Goal: Transaction & Acquisition: Book appointment/travel/reservation

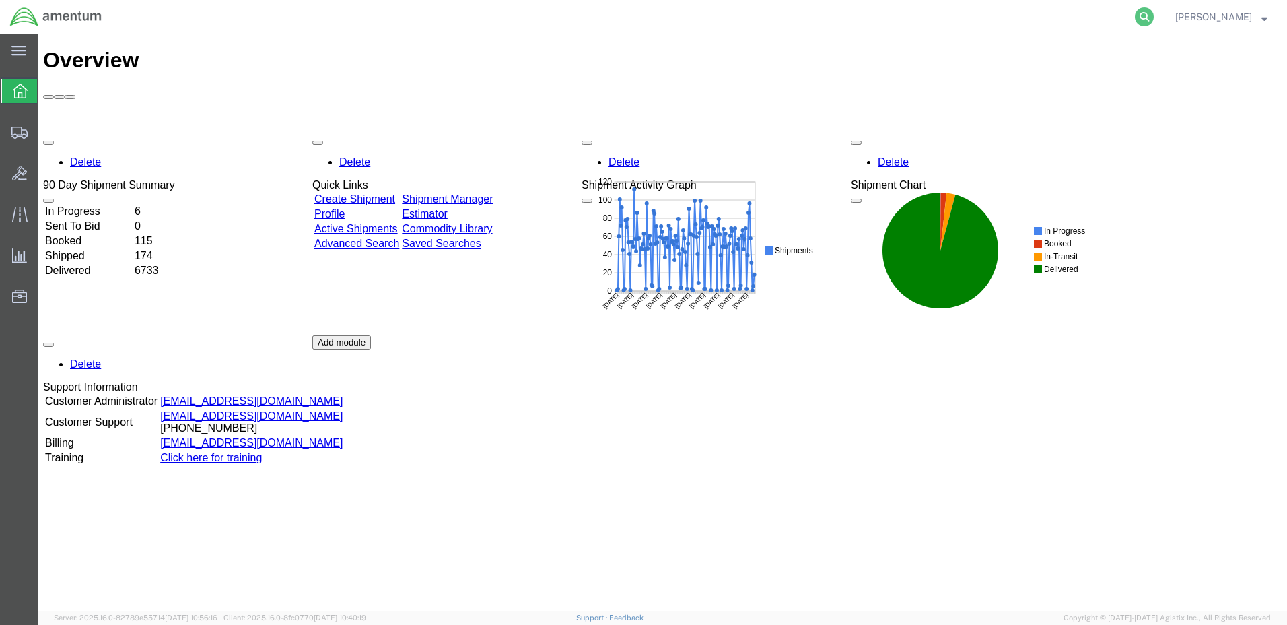
click at [1154, 16] on icon at bounding box center [1144, 16] width 19 height 19
paste input "DCO-25223-166644"
type input "DCO-25223-166644"
click at [1154, 14] on icon at bounding box center [1144, 16] width 19 height 19
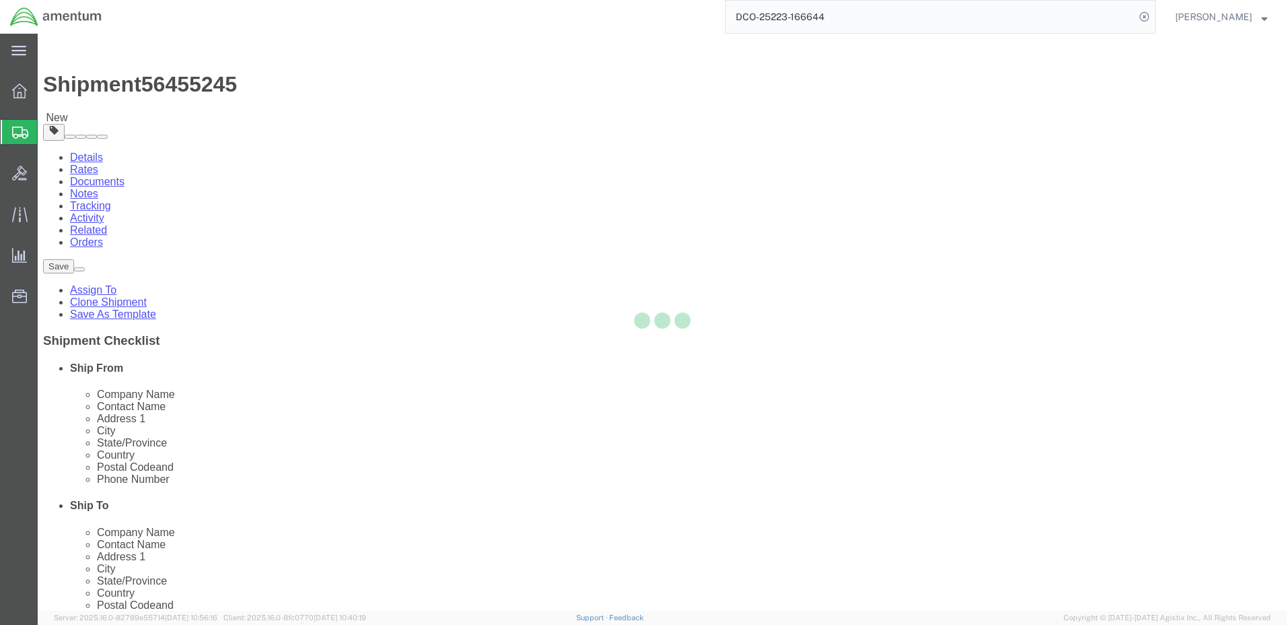
select select "42684"
select select "42668"
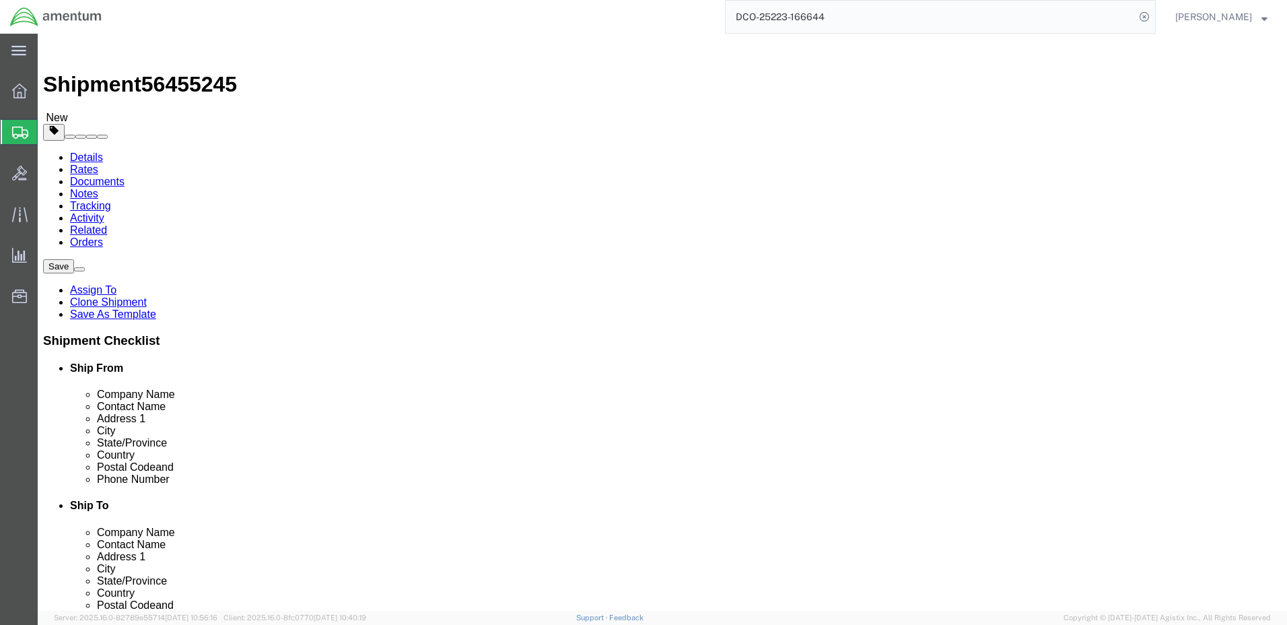
click button "Rate Shipment"
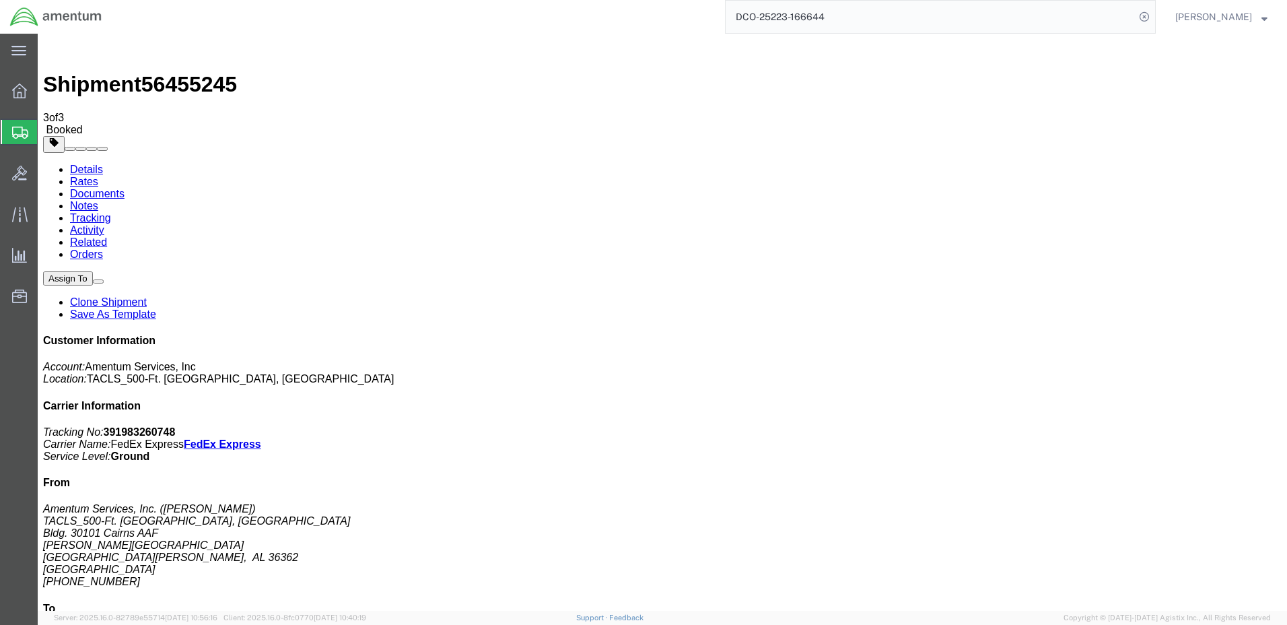
click at [82, 164] on link "Details" at bounding box center [86, 169] width 33 height 11
click link "Schedule pickup request"
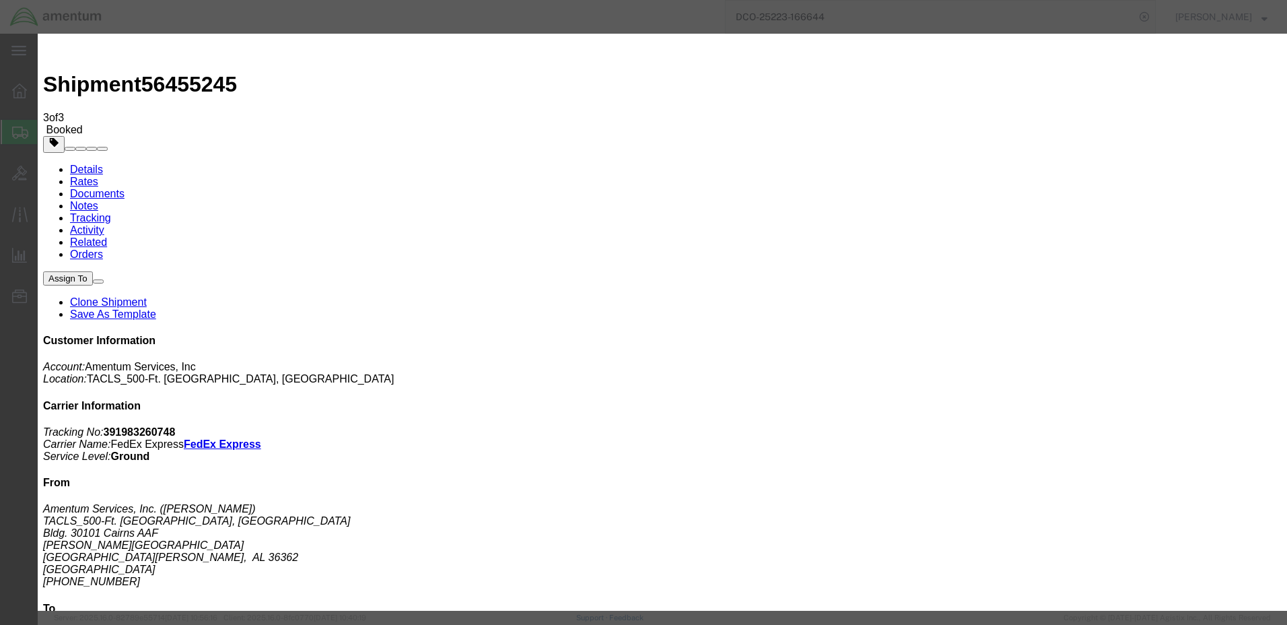
click button "Close"
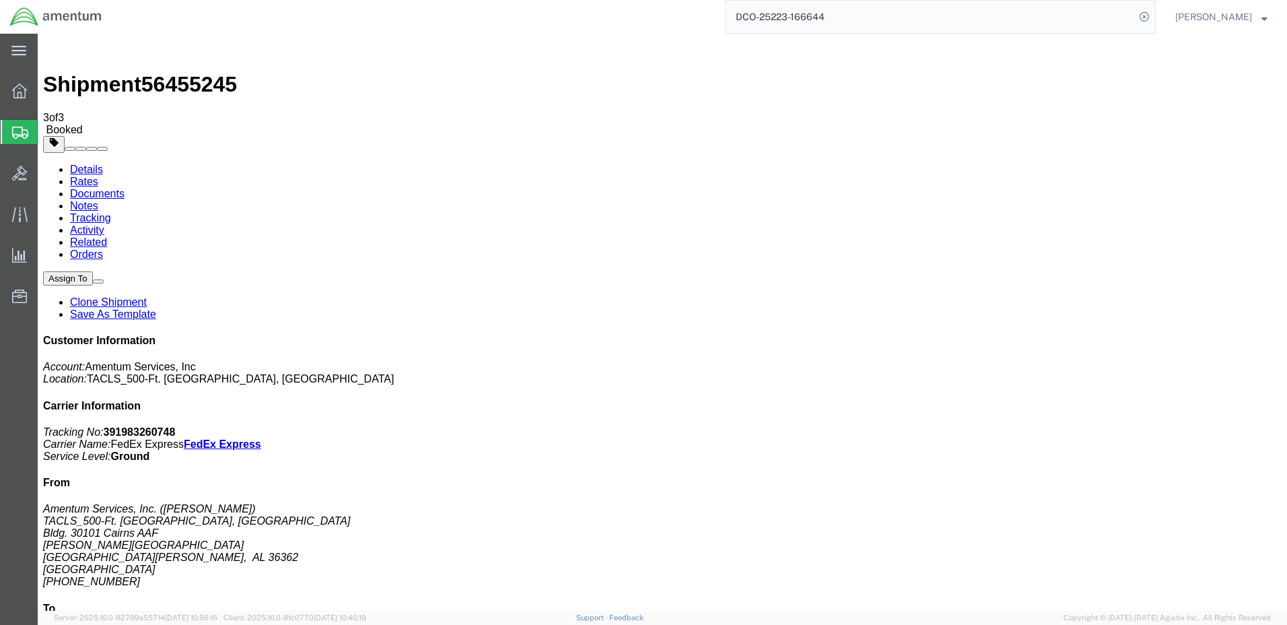
click at [1261, 18] on strong "button" at bounding box center [1264, 16] width 6 height 5
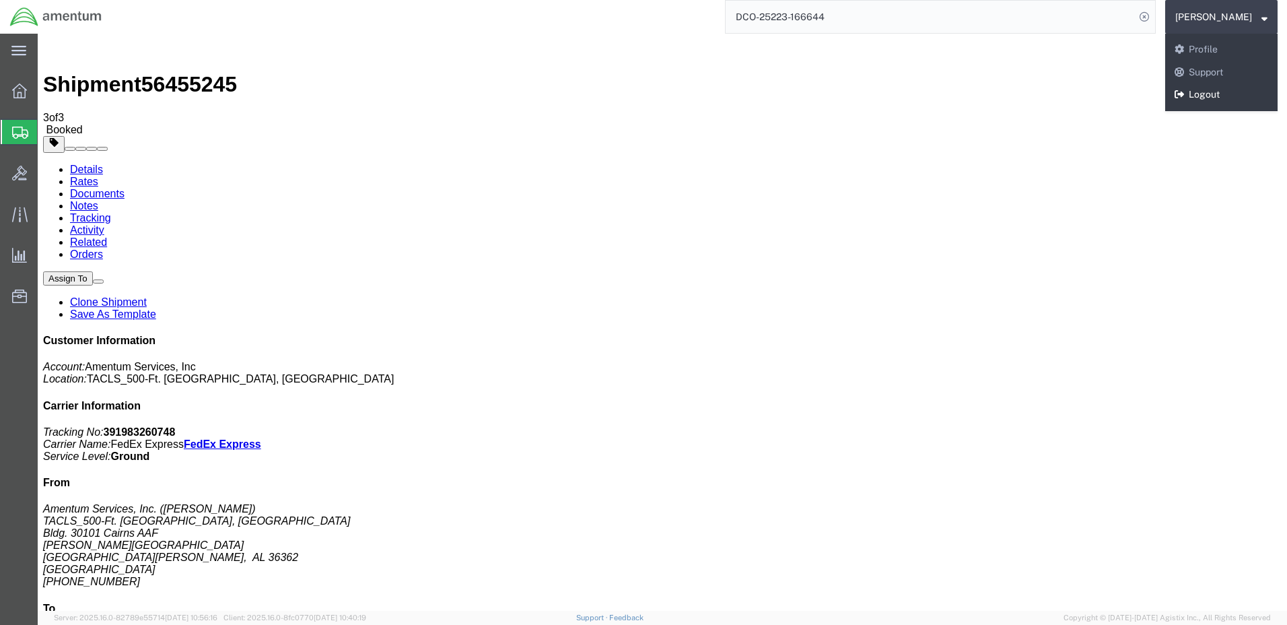
click at [1238, 91] on link "Logout" at bounding box center [1221, 94] width 112 height 23
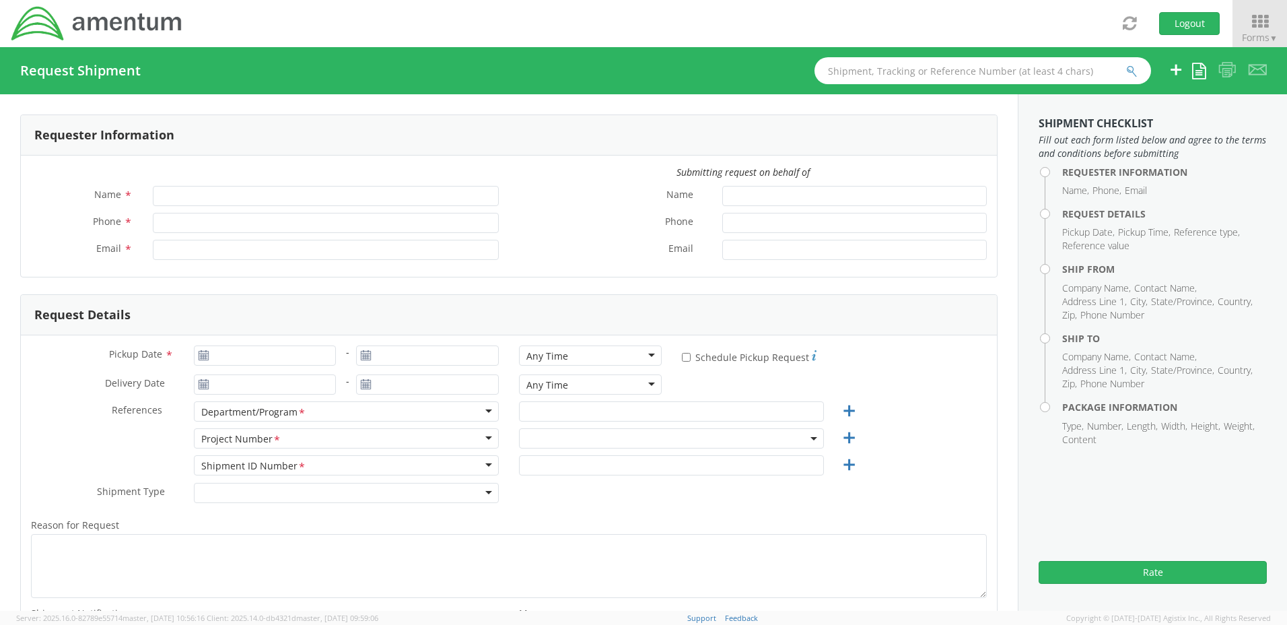
type input "[PERSON_NAME]"
type input "[PHONE_NUMBER]"
type input "[PERSON_NAME][EMAIL_ADDRESS][PERSON_NAME][DOMAIN_NAME]"
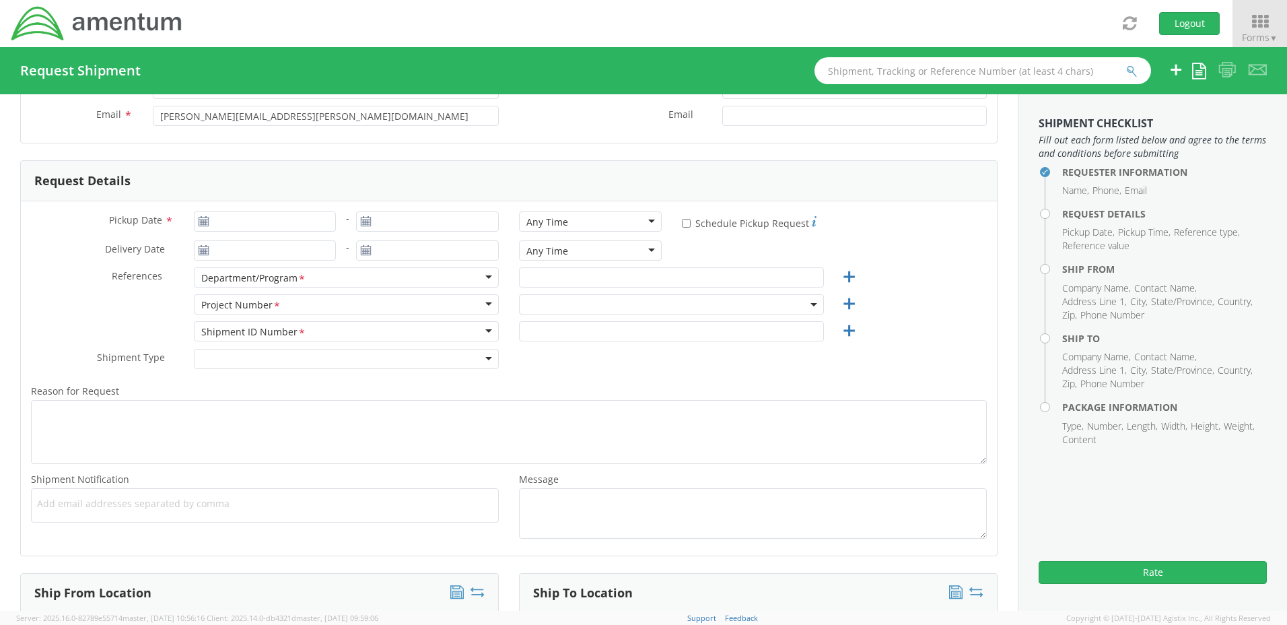
scroll to position [135, 0]
click at [275, 226] on input "Pickup Date *" at bounding box center [265, 221] width 143 height 20
type input "[DATE]"
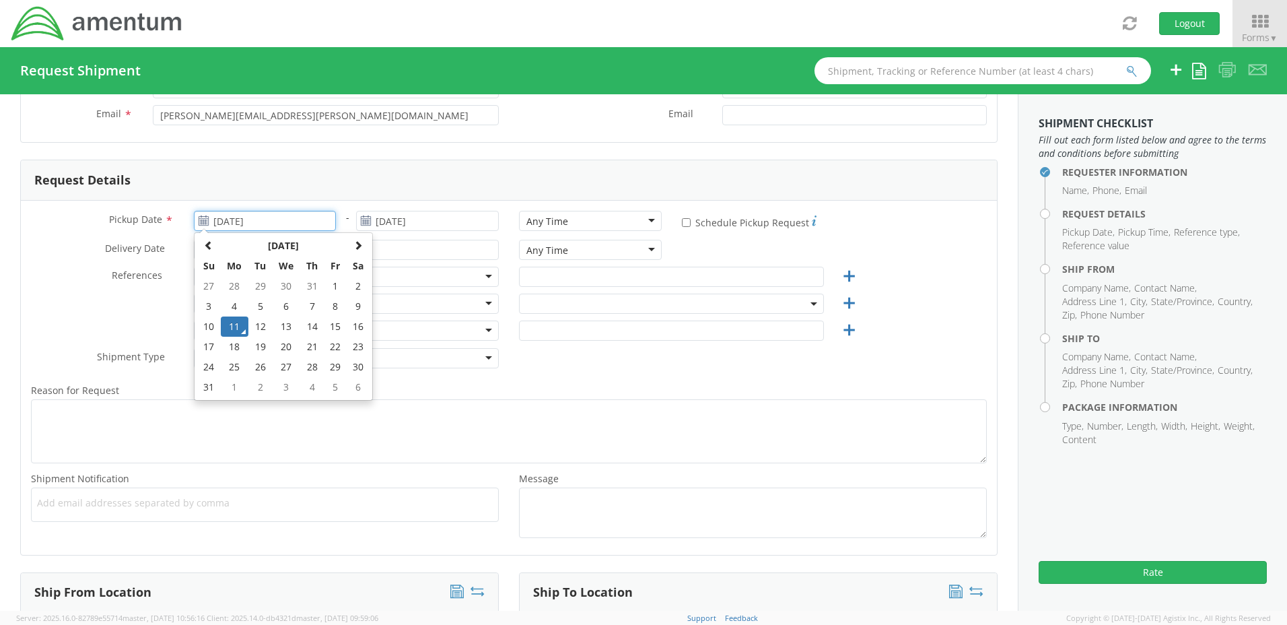
click at [229, 328] on td "11" at bounding box center [235, 326] width 28 height 20
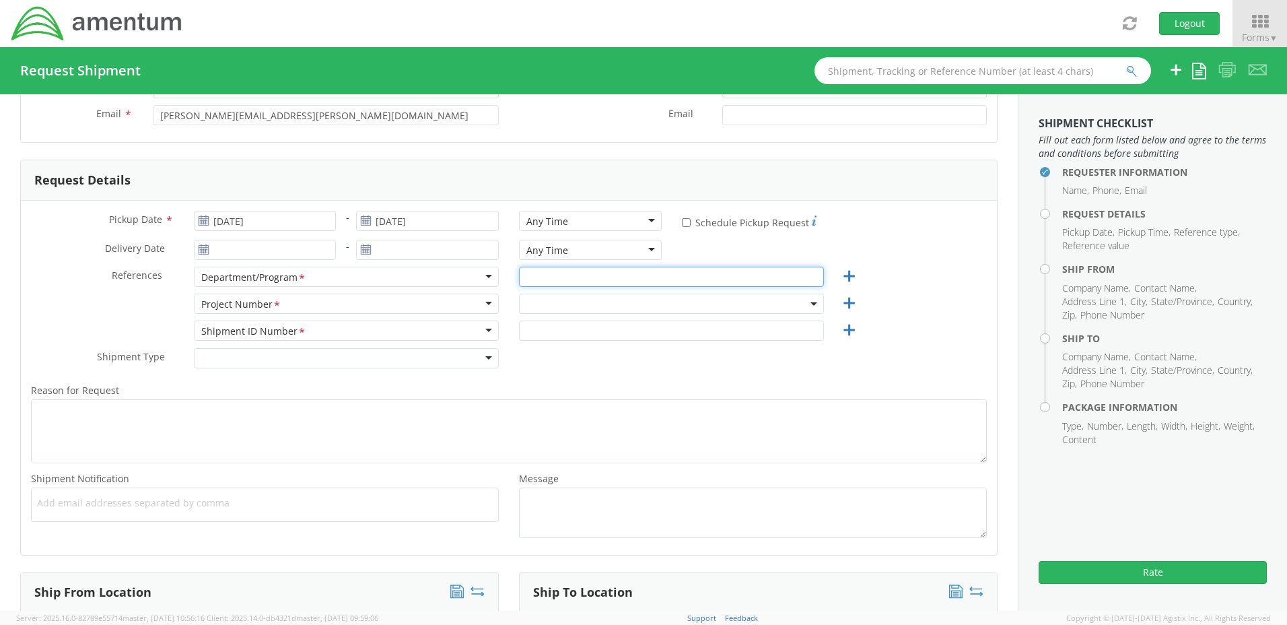
click at [549, 276] on input "text" at bounding box center [671, 277] width 305 height 20
type input "TACLS"
click at [536, 300] on span at bounding box center [671, 303] width 305 height 20
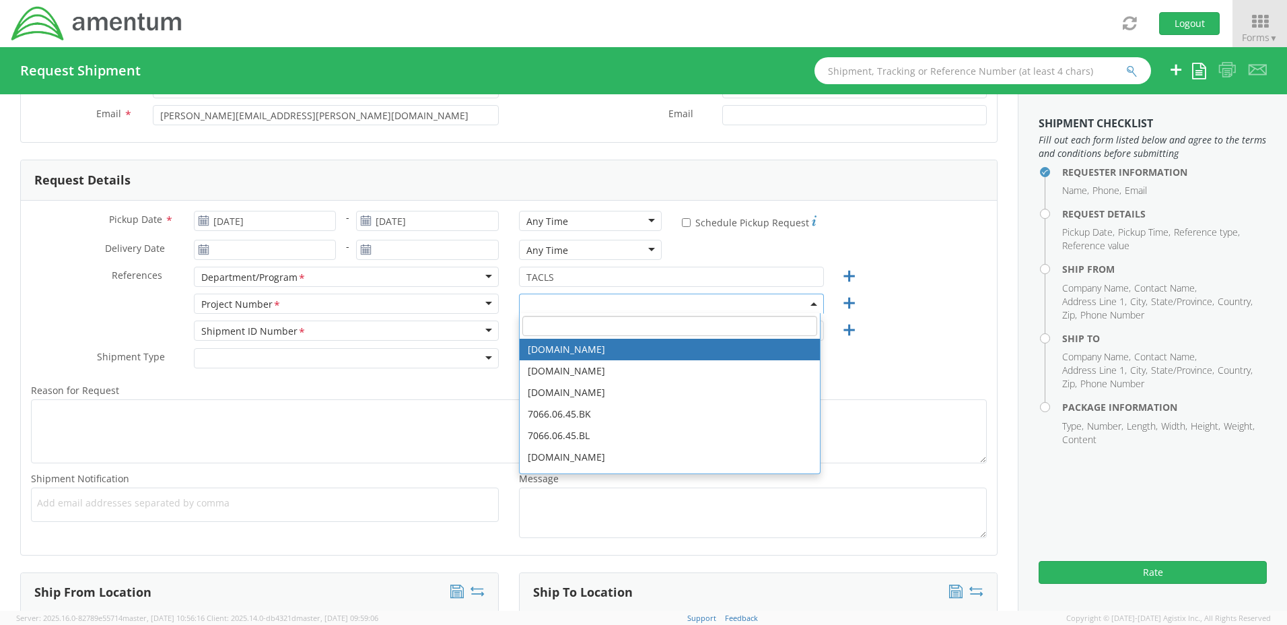
click at [538, 326] on input "search" at bounding box center [669, 326] width 295 height 20
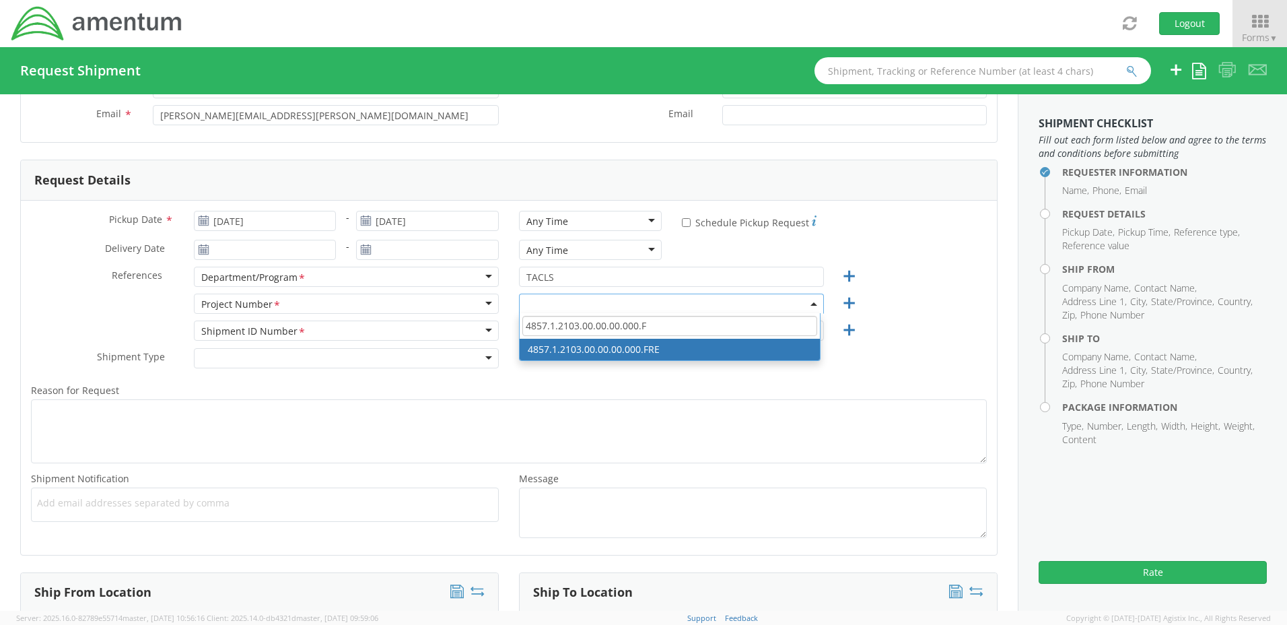
type input "4857.1.2103.00.00.00.000.F"
select select "4857.1.2103.00.00.00.000.FRE"
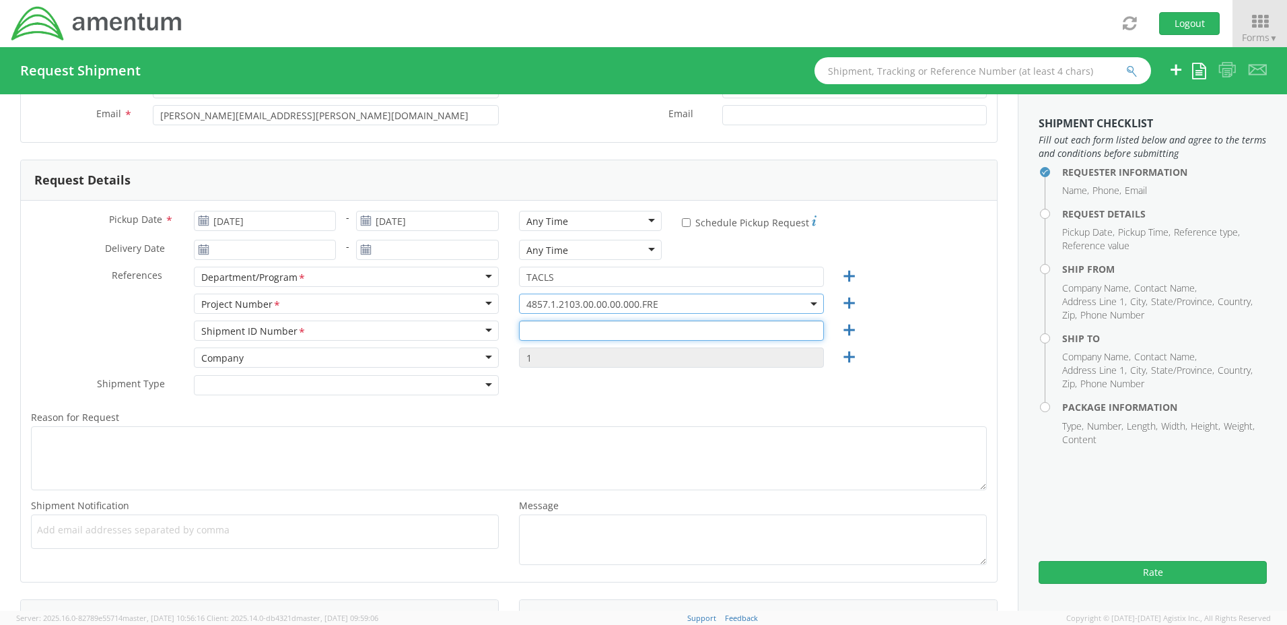
click at [530, 334] on input "text" at bounding box center [671, 330] width 305 height 20
drag, startPoint x: 572, startPoint y: 332, endPoint x: 561, endPoint y: 332, distance: 11.4
click at [561, 332] on input "252230002" at bounding box center [671, 330] width 305 height 20
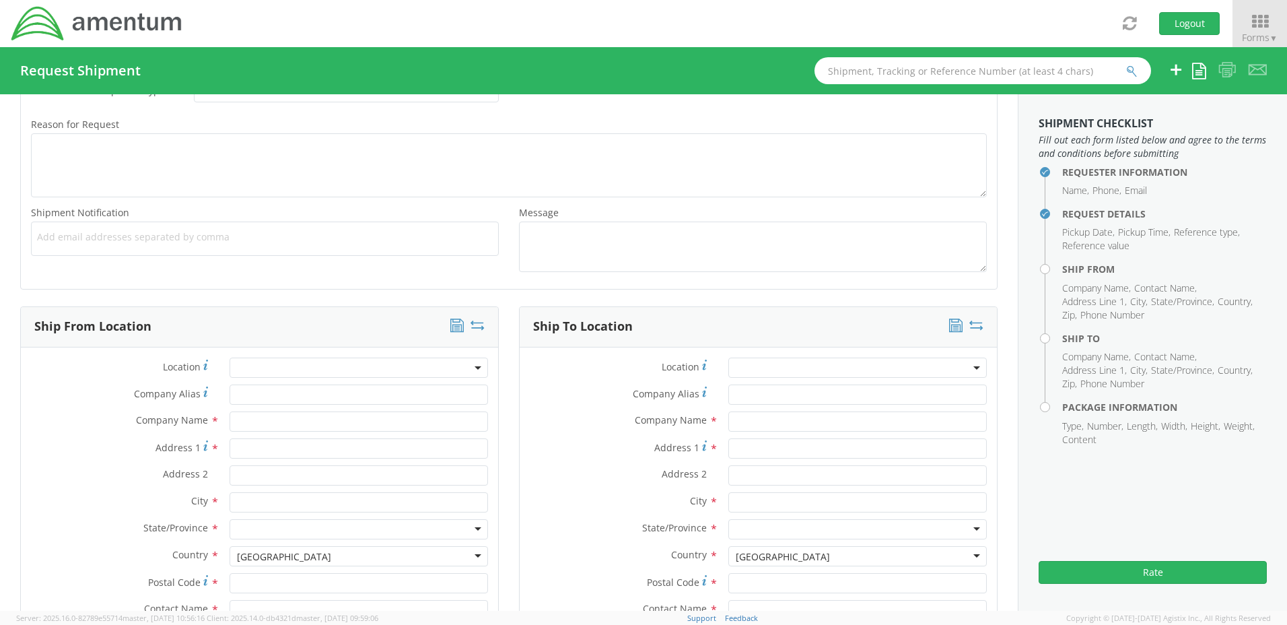
scroll to position [471, 0]
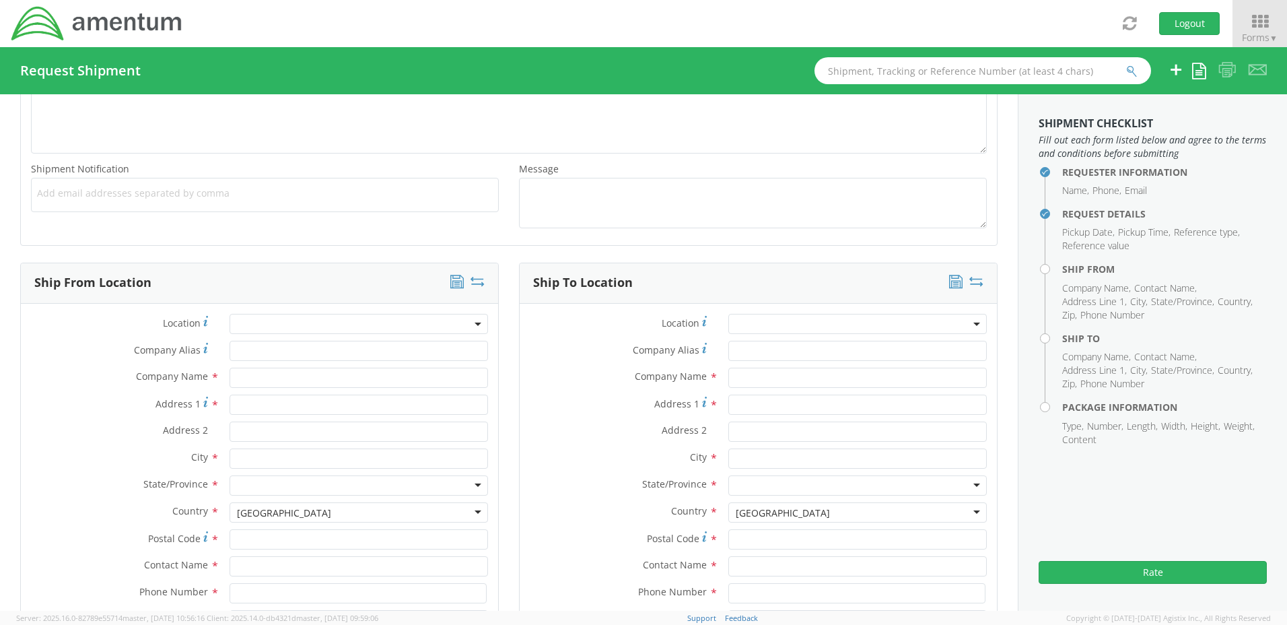
type input "25223002"
click at [248, 323] on span at bounding box center [359, 324] width 258 height 20
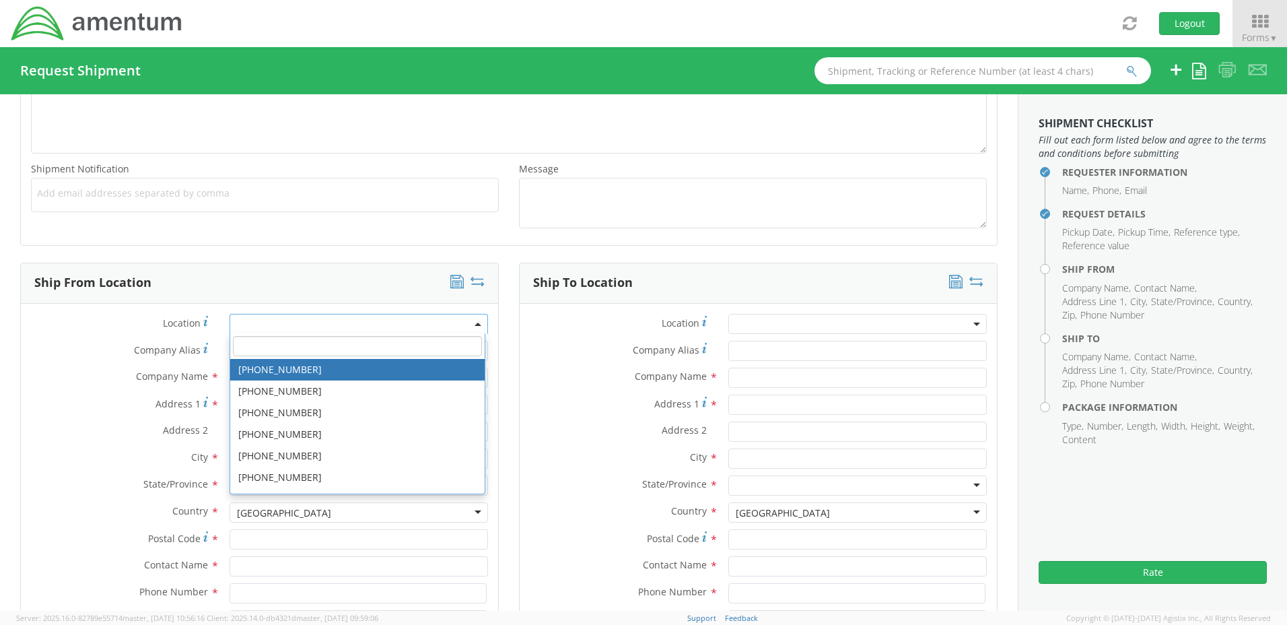
click at [253, 344] on input "search" at bounding box center [357, 346] width 248 height 20
click at [253, 345] on input "search" at bounding box center [357, 346] width 248 height 20
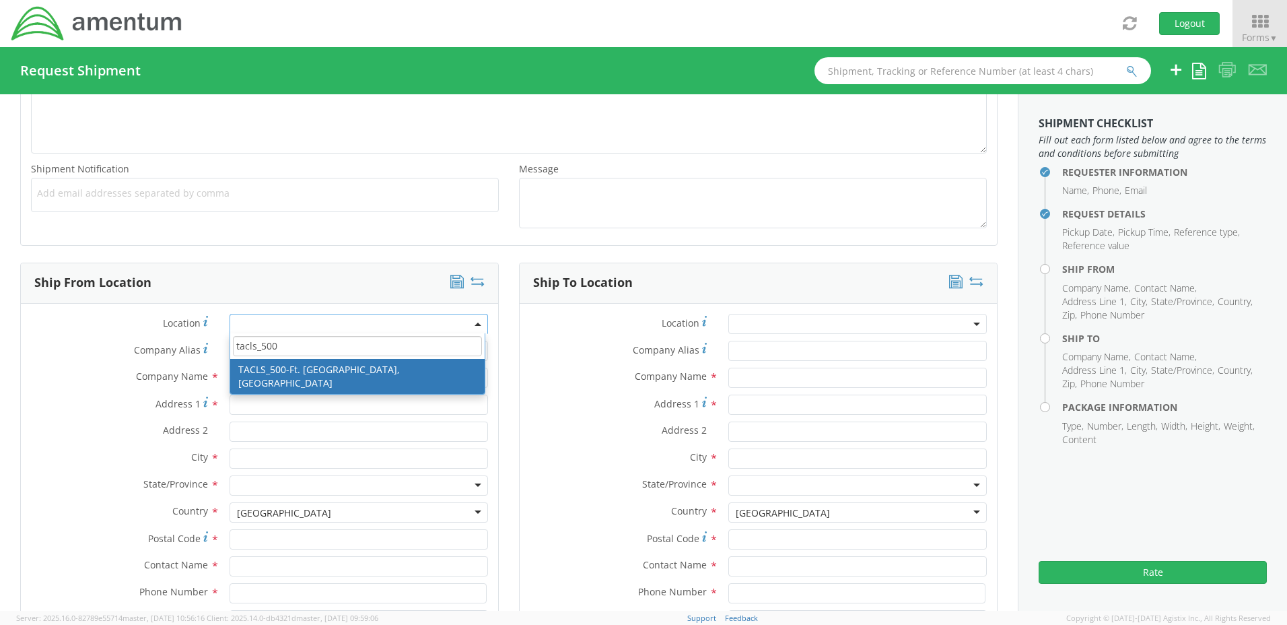
type input "tacls_500"
type input "Amentum Services, Inc."
type input "Bldg. 30101 Cairns AAF"
type input "[PERSON_NAME][GEOGRAPHIC_DATA]"
type input "Fort [PERSON_NAME]"
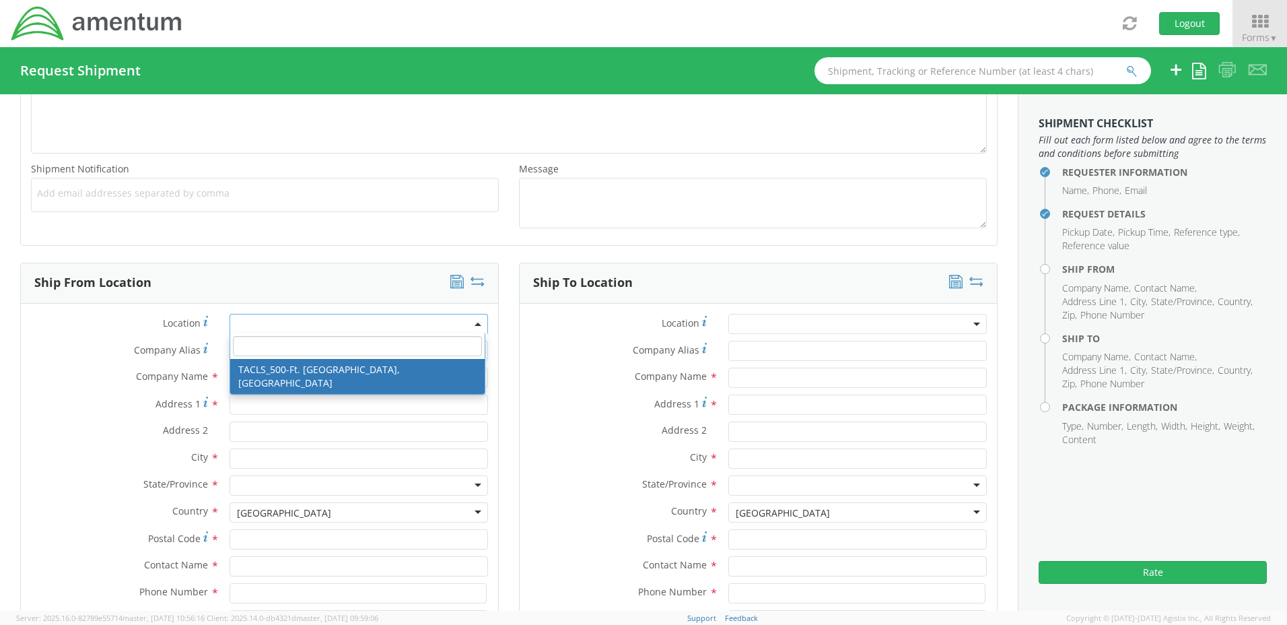
type input "36362"
select select "42684"
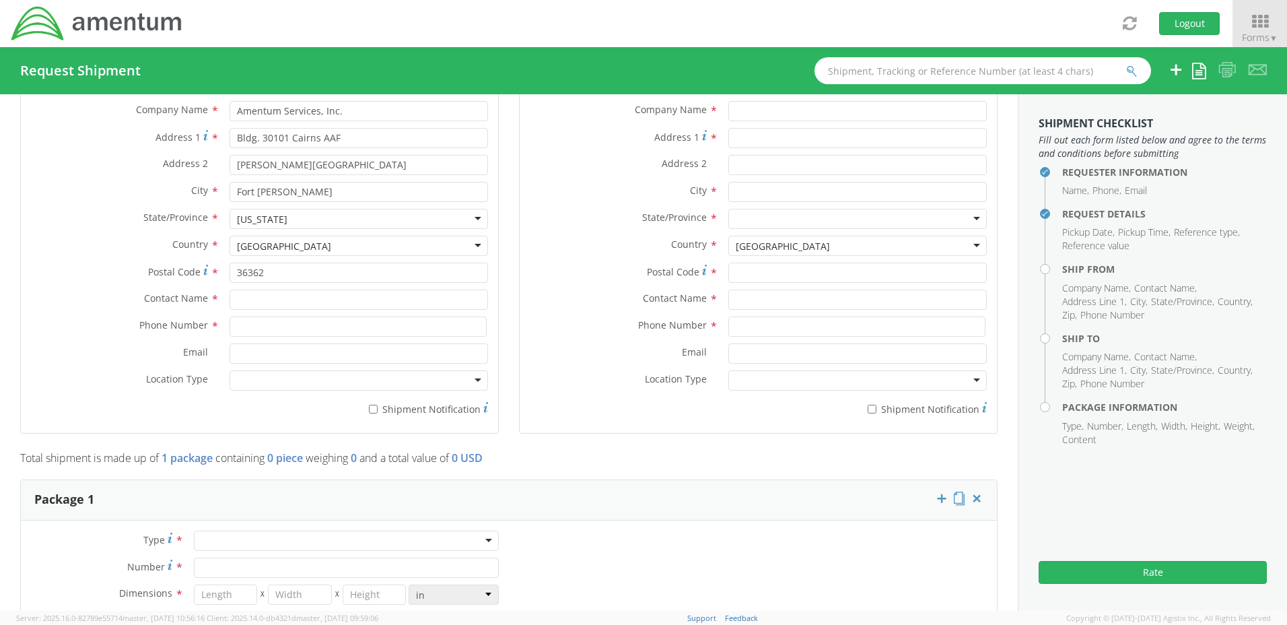
scroll to position [740, 0]
click at [241, 298] on input "text" at bounding box center [359, 297] width 258 height 20
type input "[PERSON_NAME]"
type input "Amentum Services, Inc."
type input "3347963674"
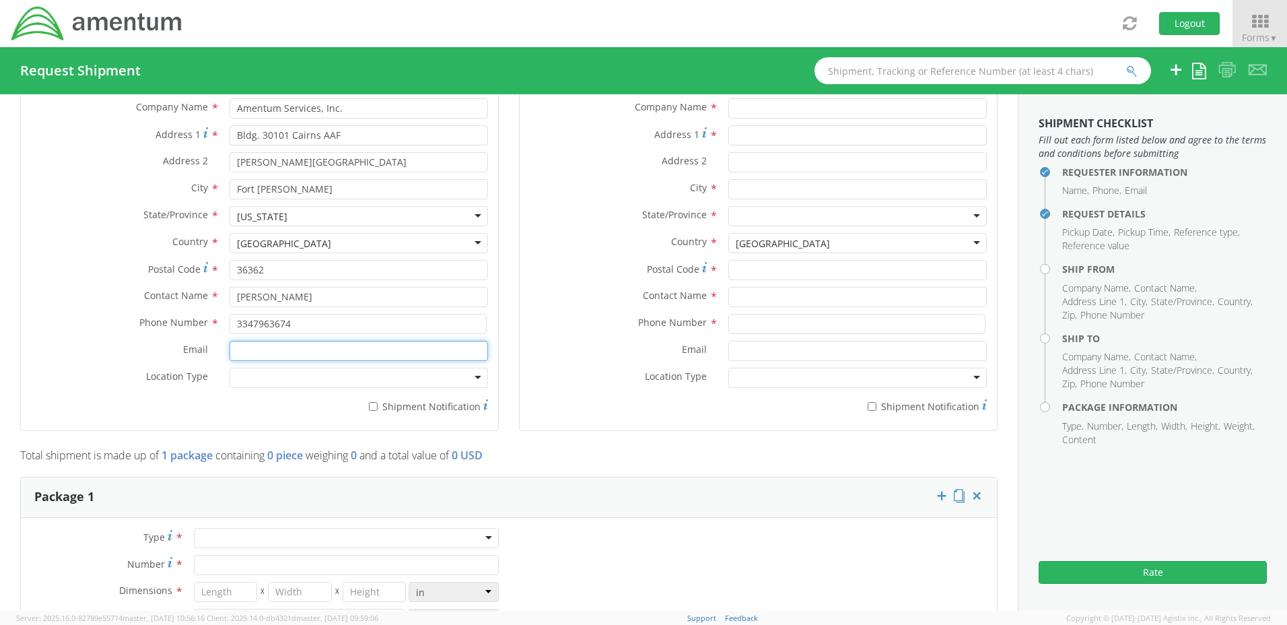
type input "[PERSON_NAME][EMAIL_ADDRESS][PERSON_NAME][DOMAIN_NAME]"
type input "AVIATION LABORATORIES"
type input "RECEIVING"
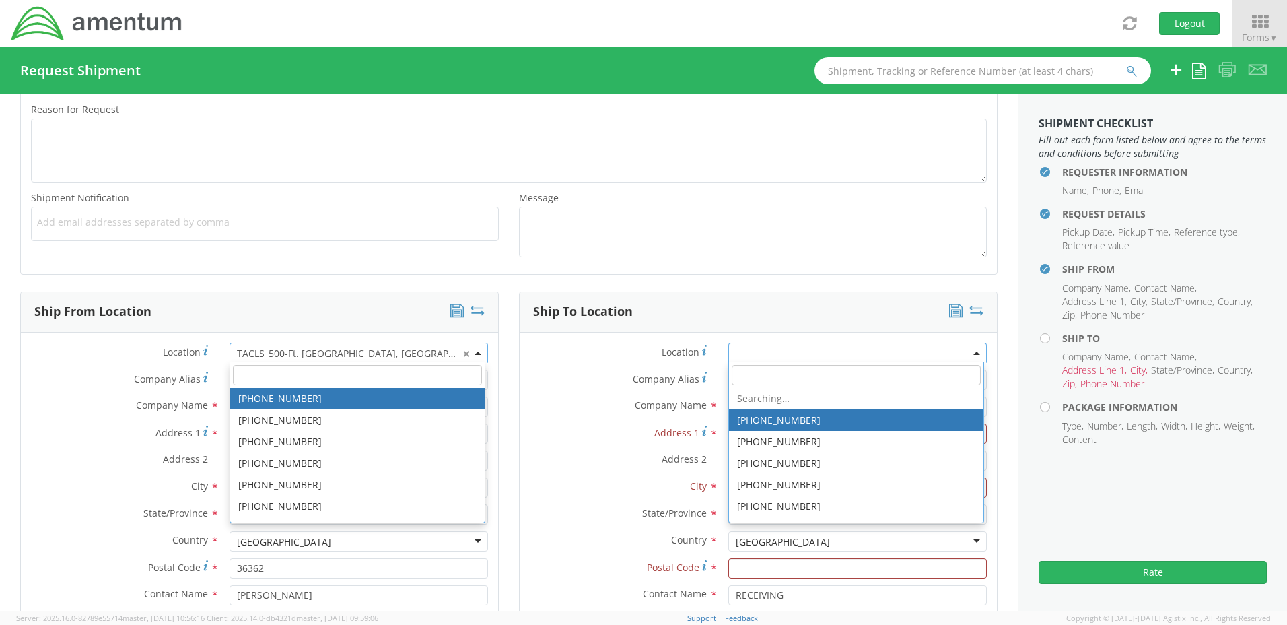
scroll to position [442, 0]
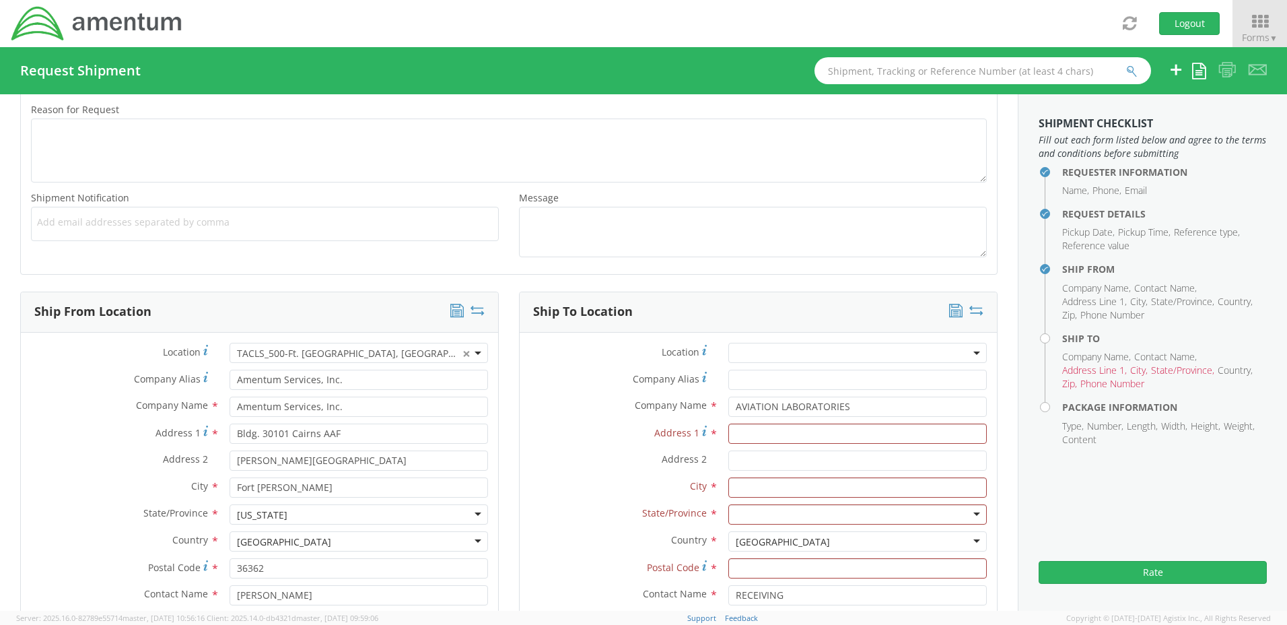
click at [562, 359] on label "Location *" at bounding box center [619, 352] width 199 height 18
click at [735, 431] on input "Address 1 *" at bounding box center [857, 433] width 258 height 20
type input "[STREET_ADDRESS][PERSON_NAME]"
type input "Aviation Laboratories"
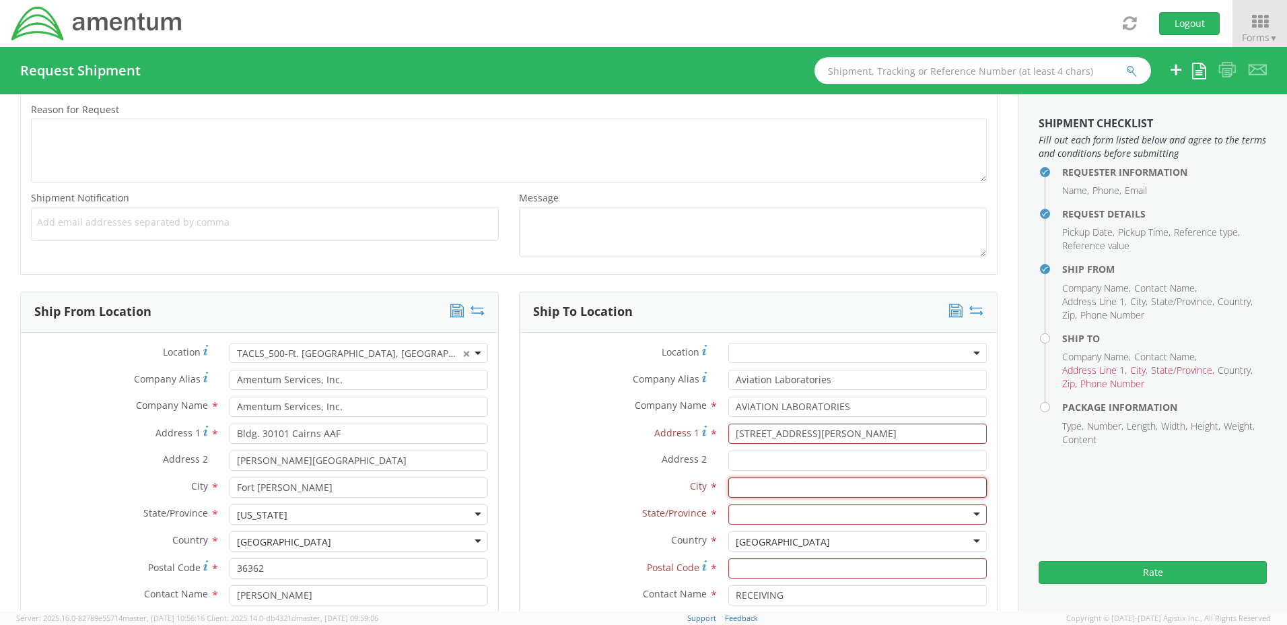
type input "Kenner"
type input "70062"
type input "5044696886"
type input "Aviation Laboratories"
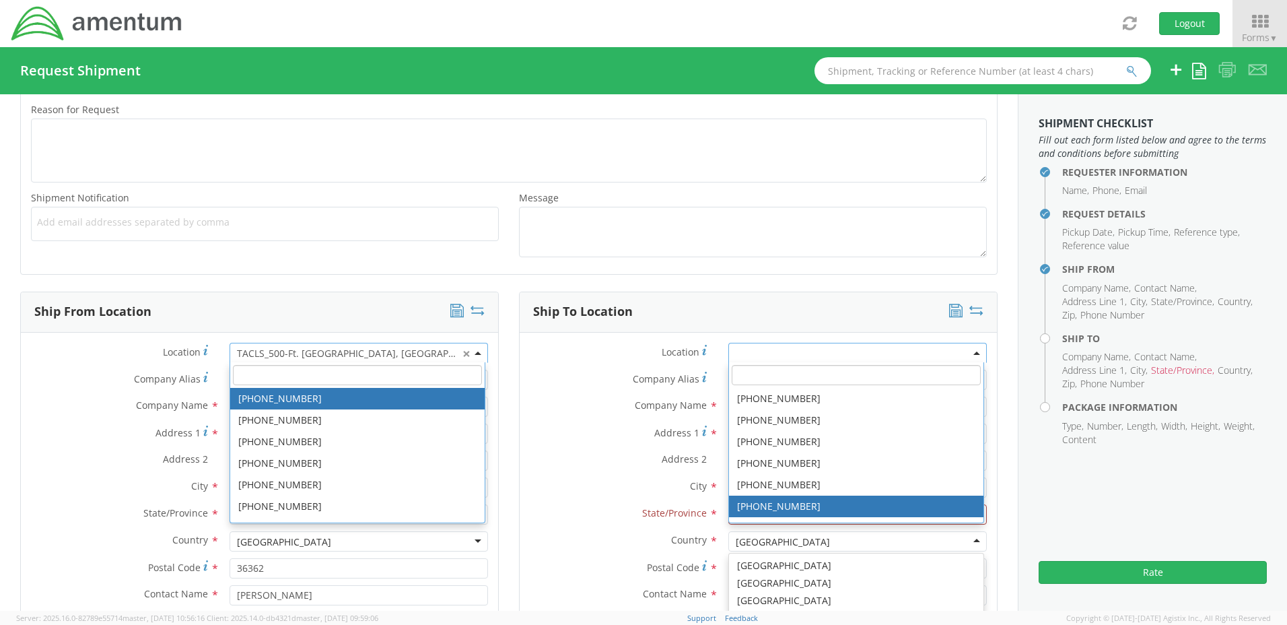
click at [601, 394] on div "Company Alias * Aviation Laboratories" at bounding box center [758, 383] width 477 height 27
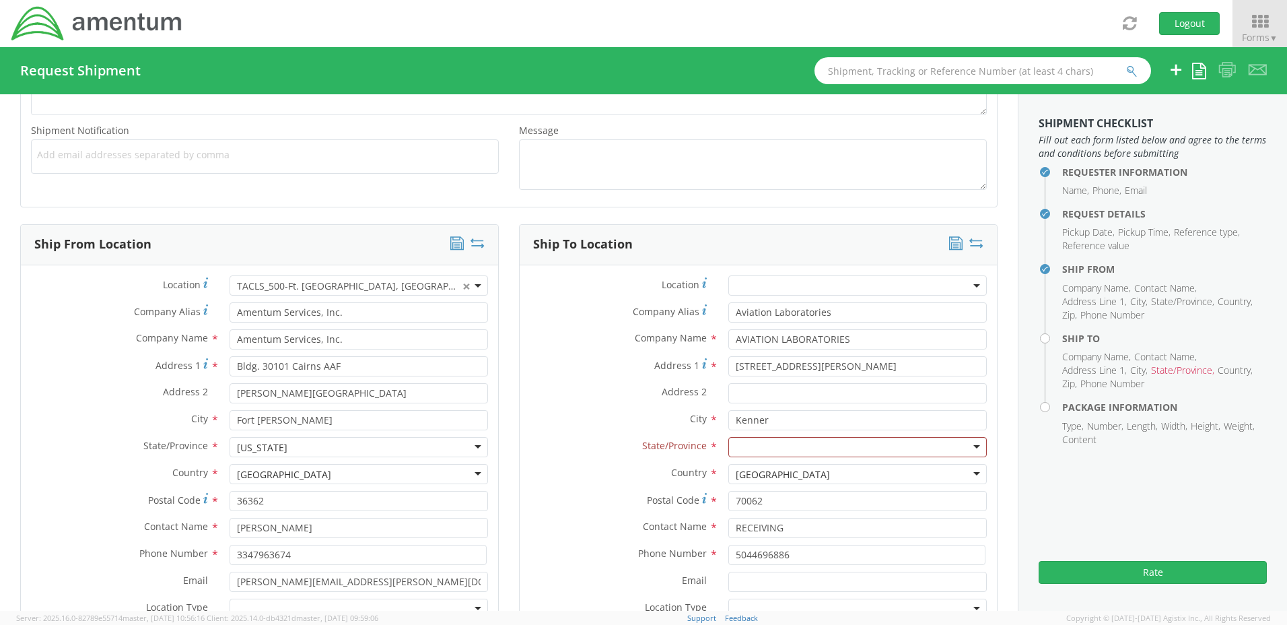
scroll to position [577, 0]
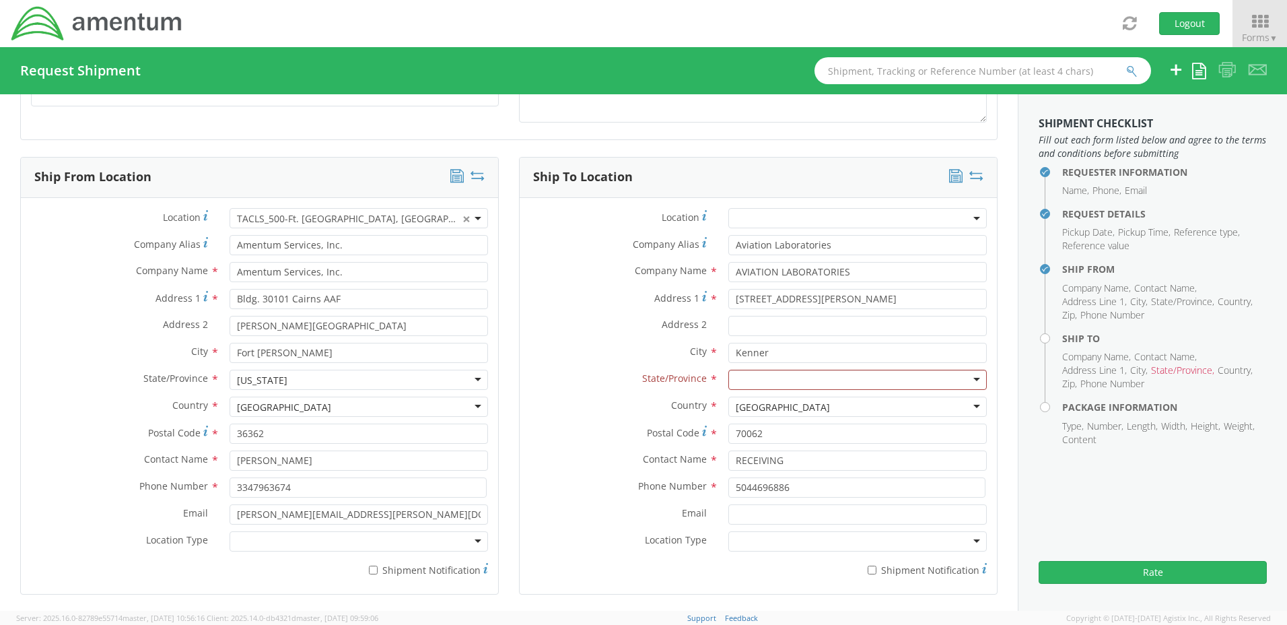
click at [804, 383] on div at bounding box center [857, 380] width 258 height 20
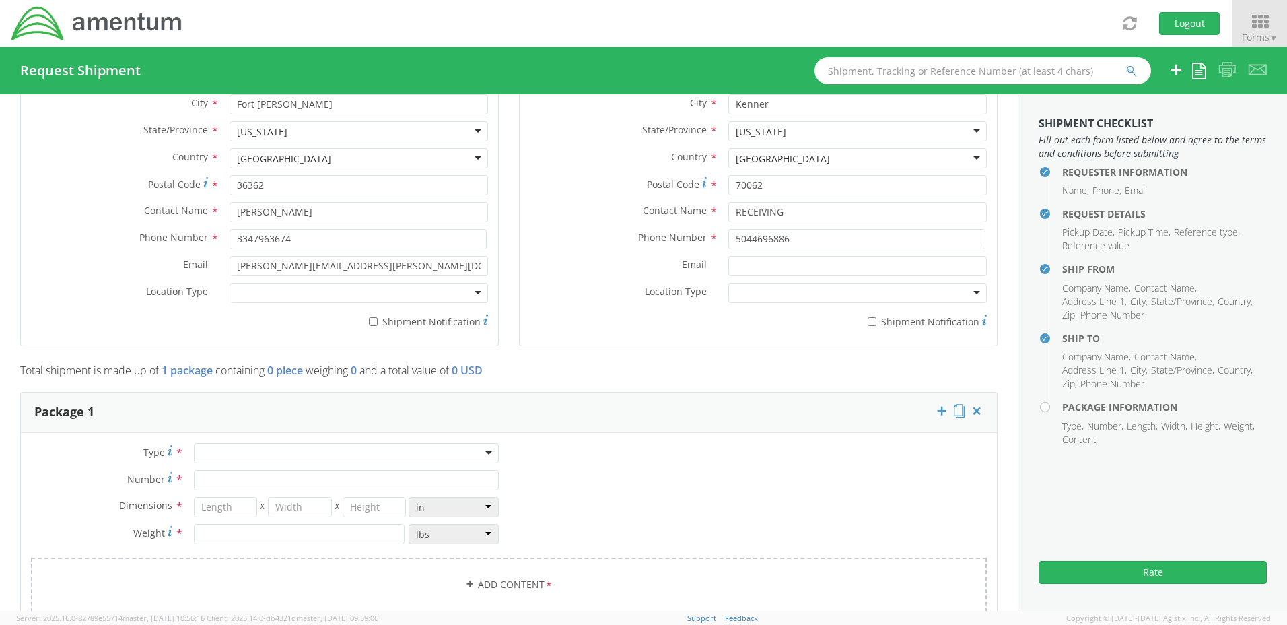
scroll to position [846, 0]
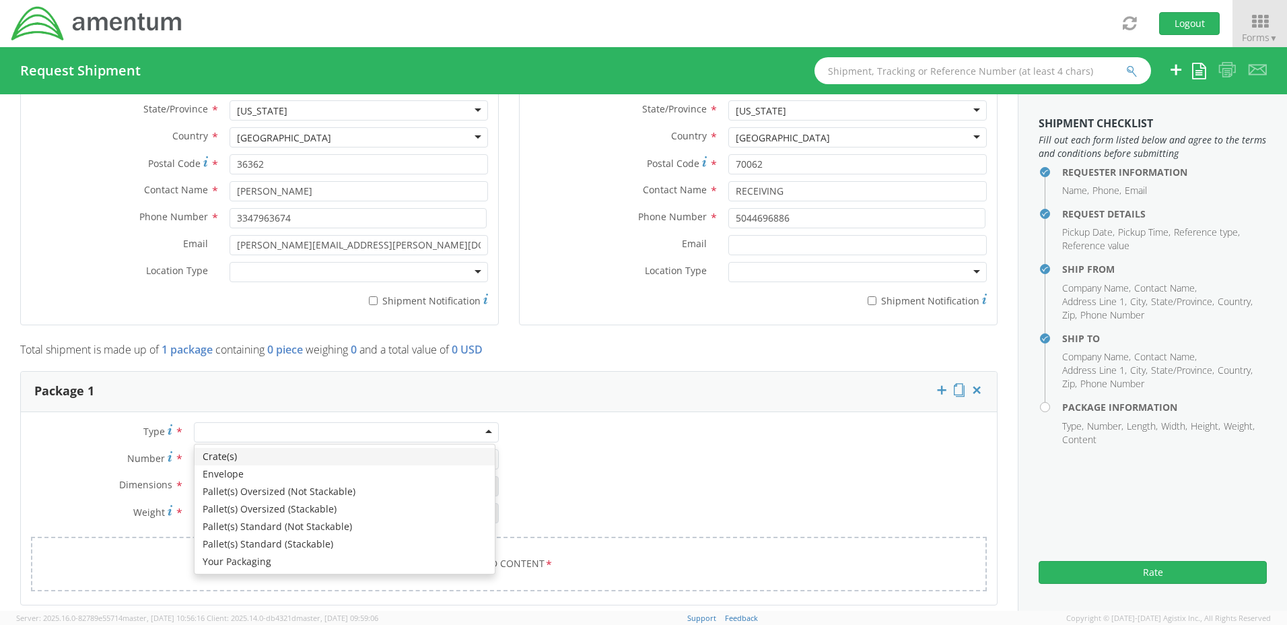
click at [484, 430] on div at bounding box center [346, 432] width 305 height 20
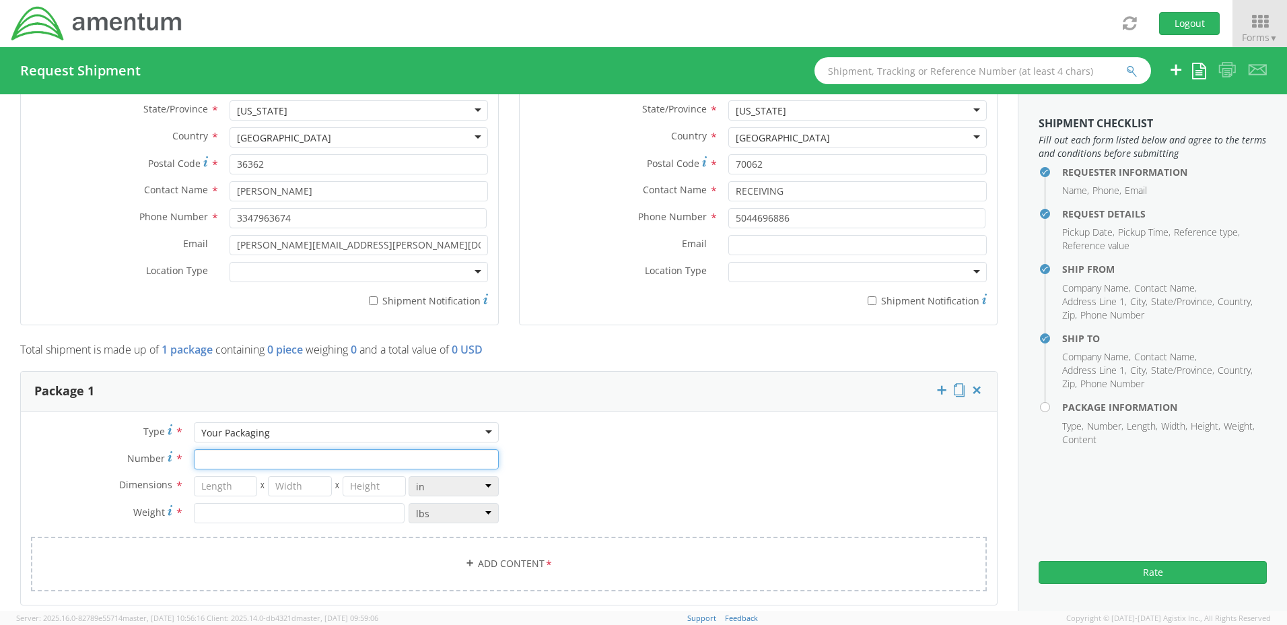
click at [213, 462] on input "Number *" at bounding box center [346, 459] width 305 height 20
type input "1"
click at [214, 485] on input "number" at bounding box center [226, 486] width 64 height 20
type input "11"
type input "7"
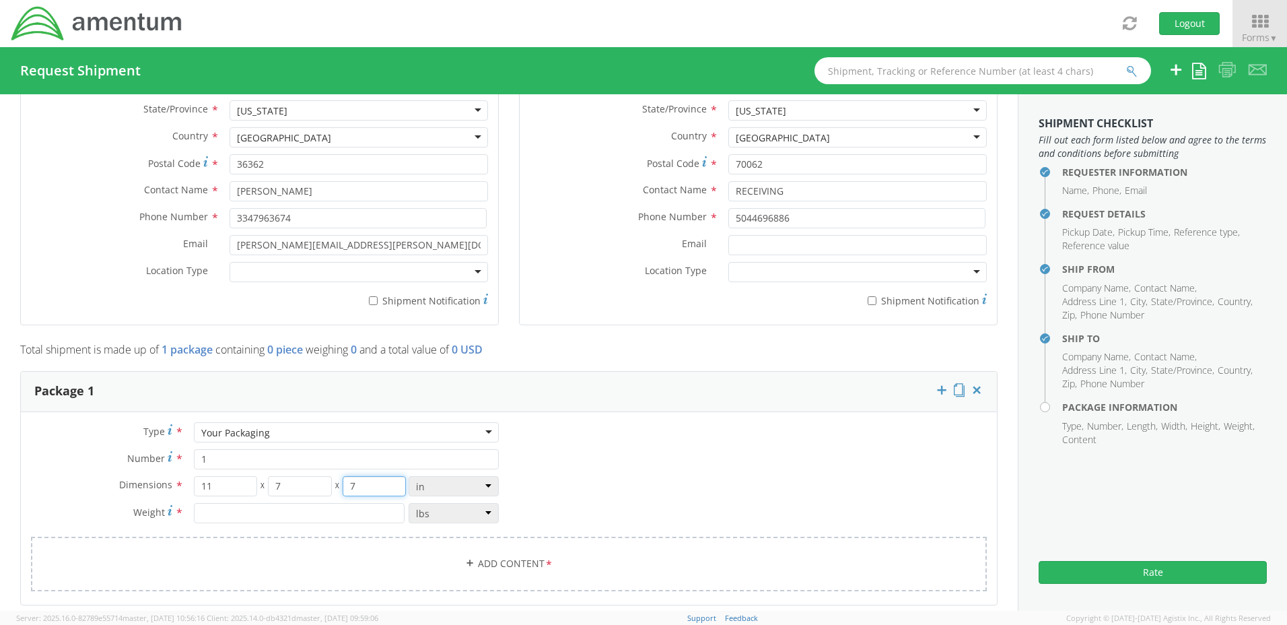
type input "7"
click at [215, 517] on input "number" at bounding box center [299, 513] width 211 height 20
type input "3"
click at [539, 559] on link "Add Content *" at bounding box center [509, 563] width 956 height 55
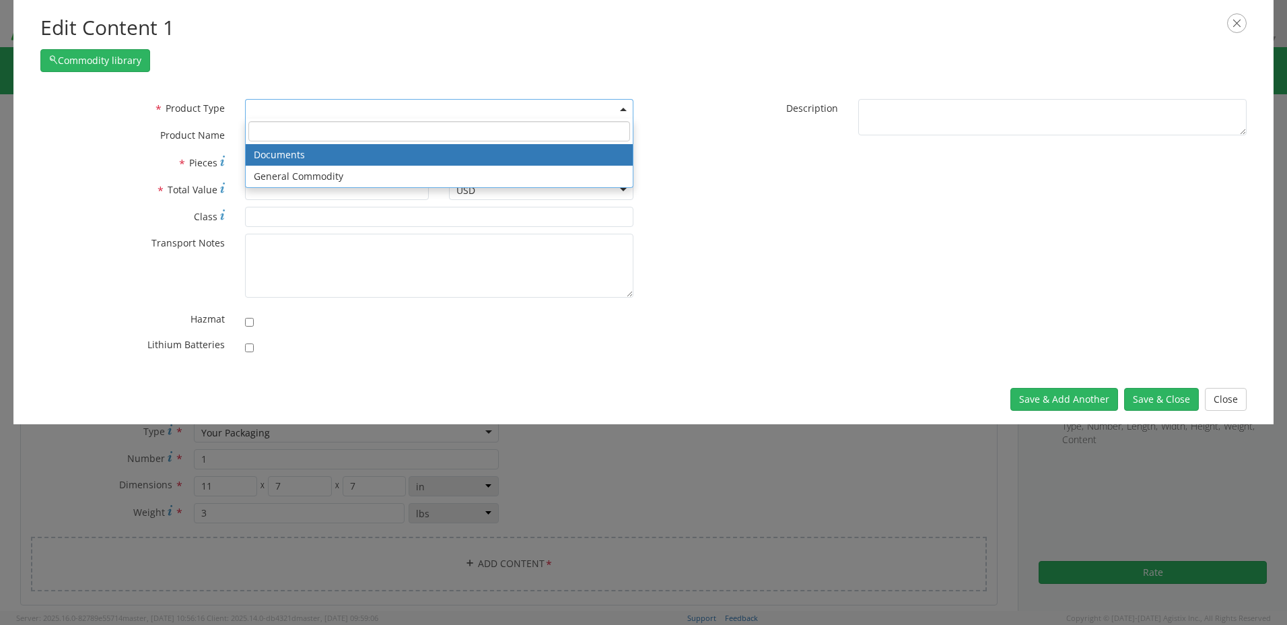
click at [625, 110] on b at bounding box center [623, 109] width 7 height 3
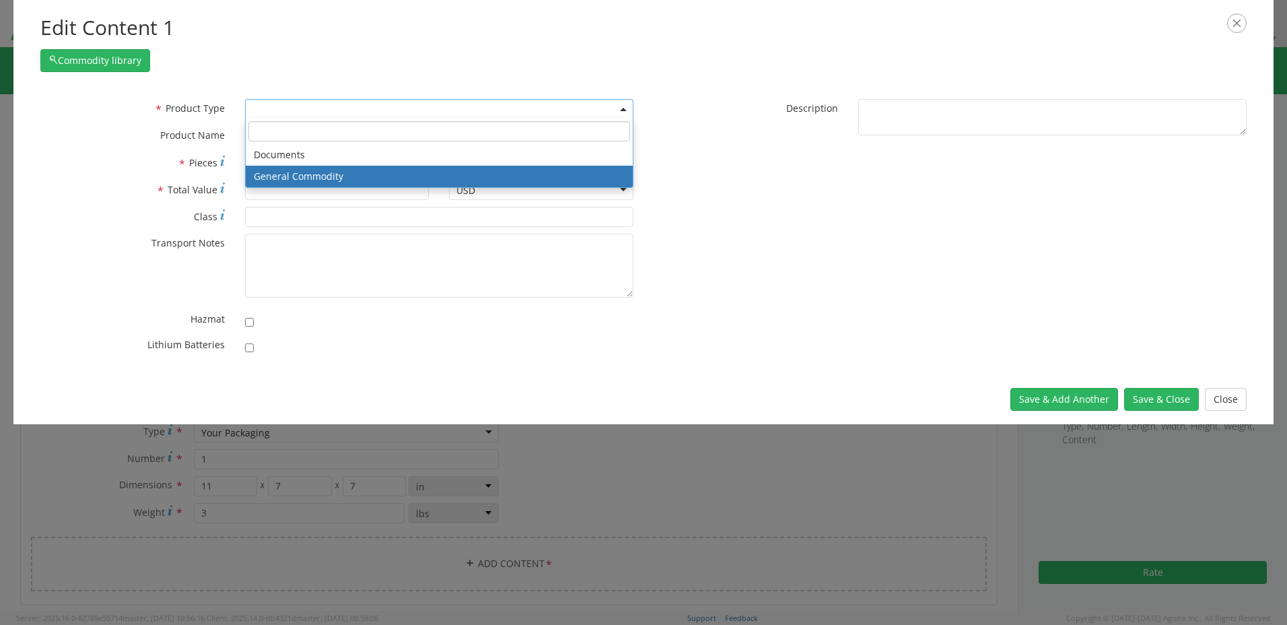
select select "COMMODITY"
type input "General Commodity"
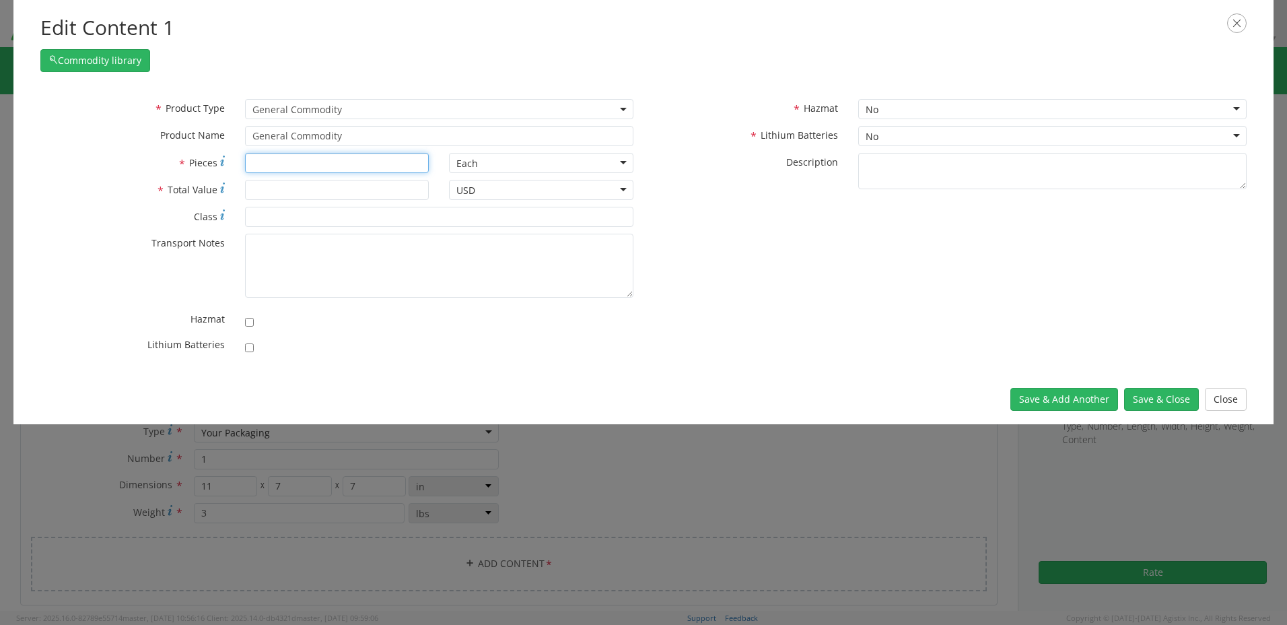
click at [261, 162] on input "* Pieces" at bounding box center [337, 163] width 184 height 20
type input "2"
click at [261, 188] on input "* Total Value" at bounding box center [337, 190] width 184 height 20
type input "1.00"
click at [1161, 394] on button "Save & Close" at bounding box center [1161, 399] width 75 height 23
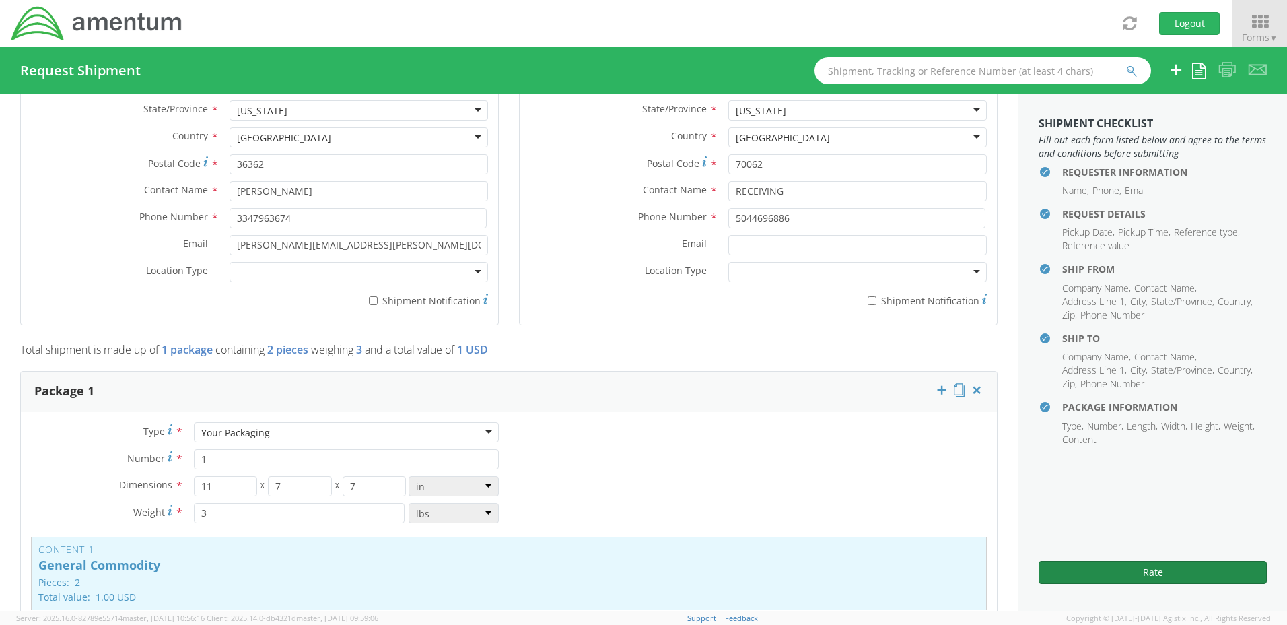
click at [1151, 571] on button "Rate" at bounding box center [1153, 572] width 228 height 23
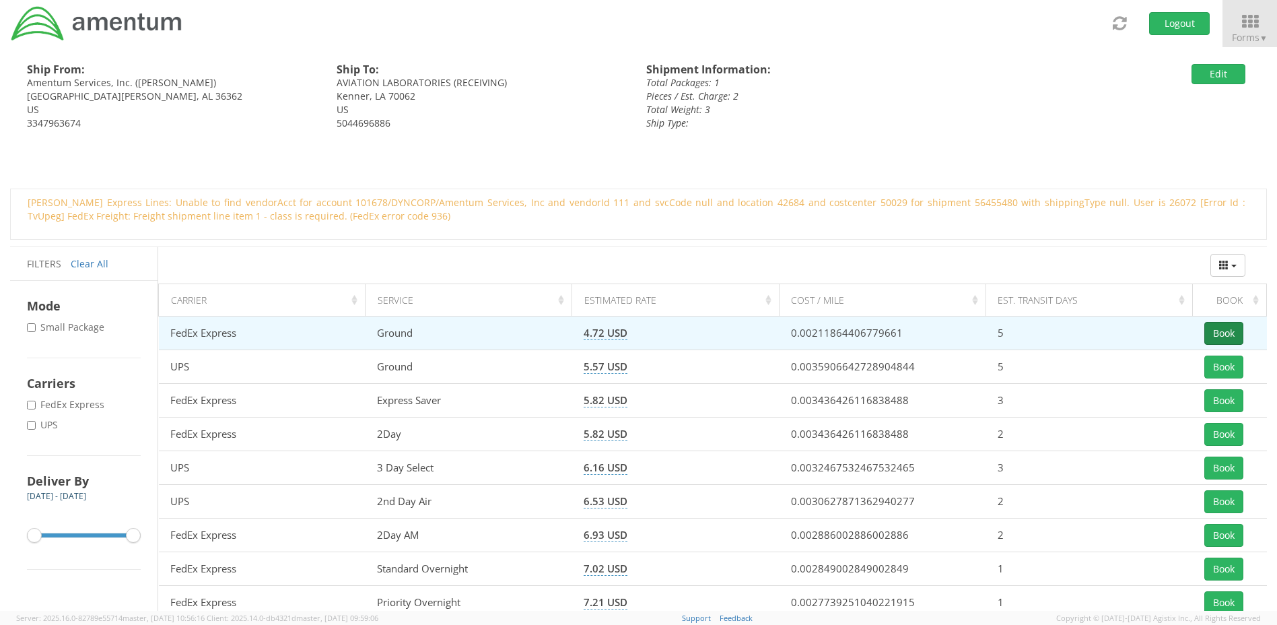
click at [1218, 332] on button "Book" at bounding box center [1223, 333] width 39 height 23
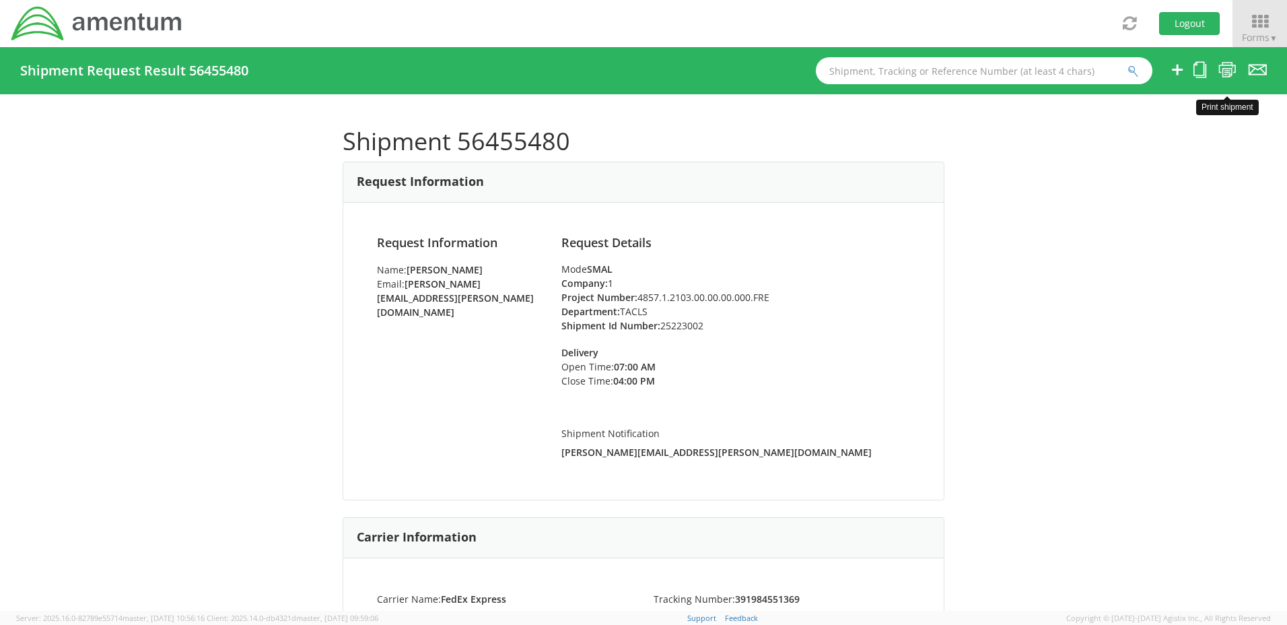
click at [1224, 67] on icon at bounding box center [1227, 69] width 18 height 17
